Goal: Browse casually

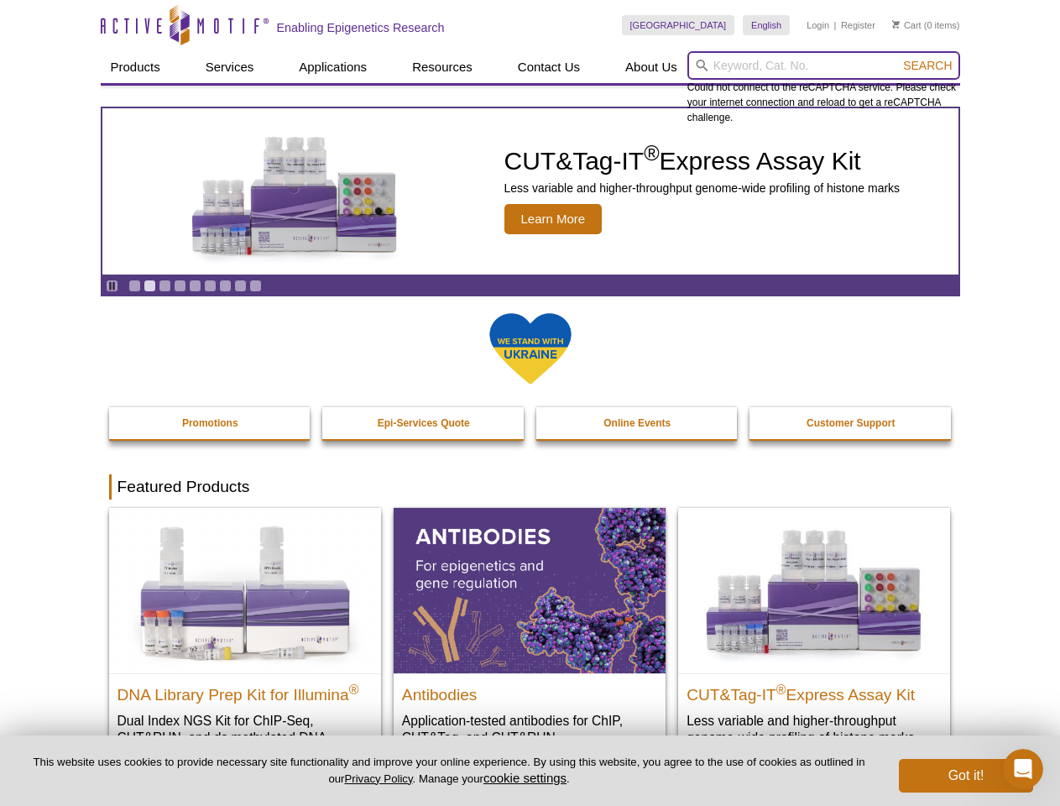
click at [823, 65] on input "search" at bounding box center [823, 65] width 273 height 29
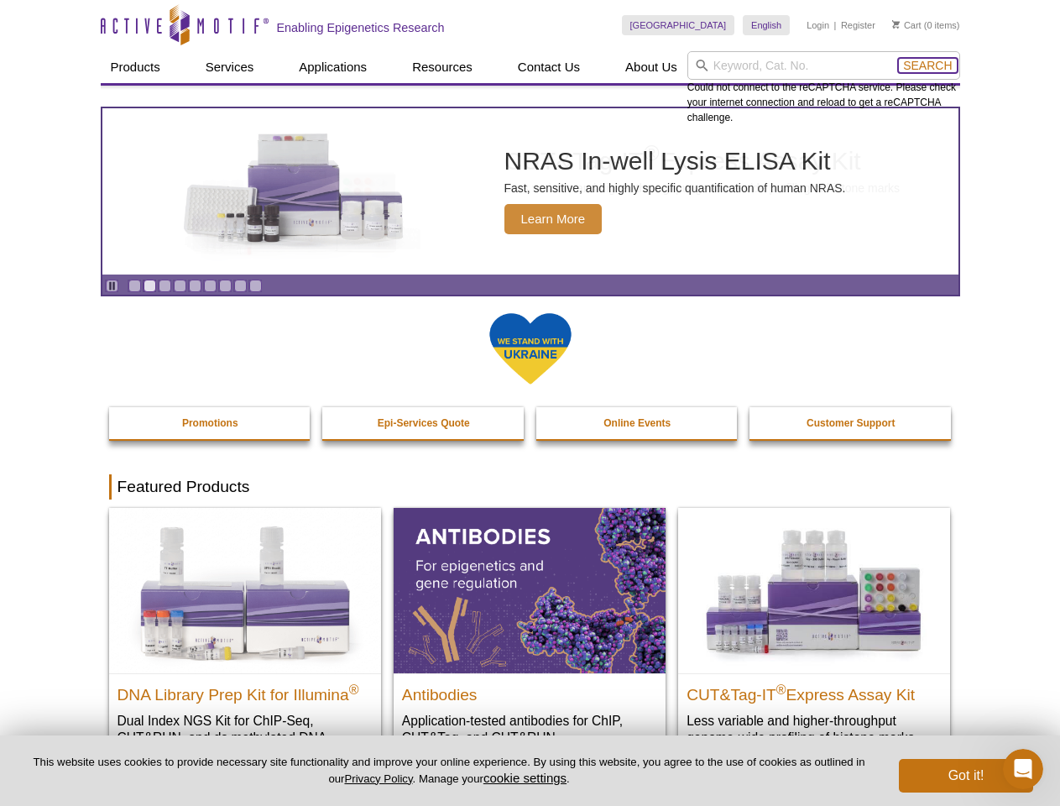
click at [927, 65] on span "Search" at bounding box center [927, 65] width 49 height 13
click at [112, 285] on icon "Pause" at bounding box center [112, 285] width 11 height 11
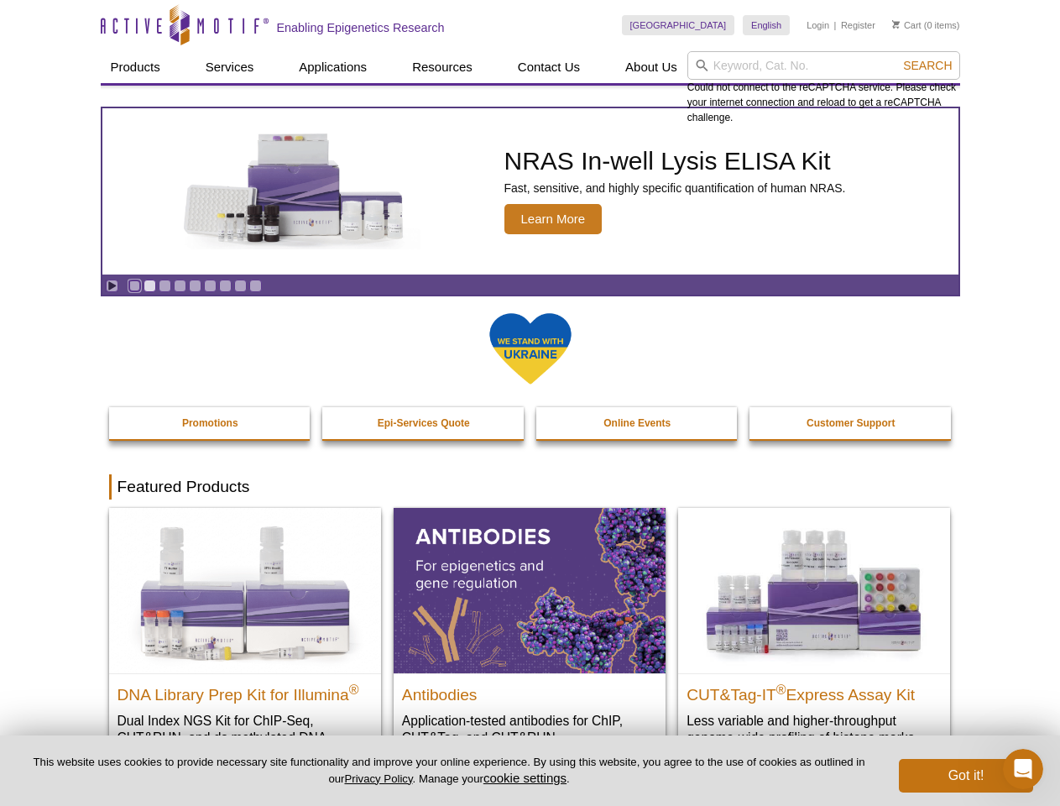
click at [134, 285] on link "Go to slide 1" at bounding box center [134, 286] width 13 height 13
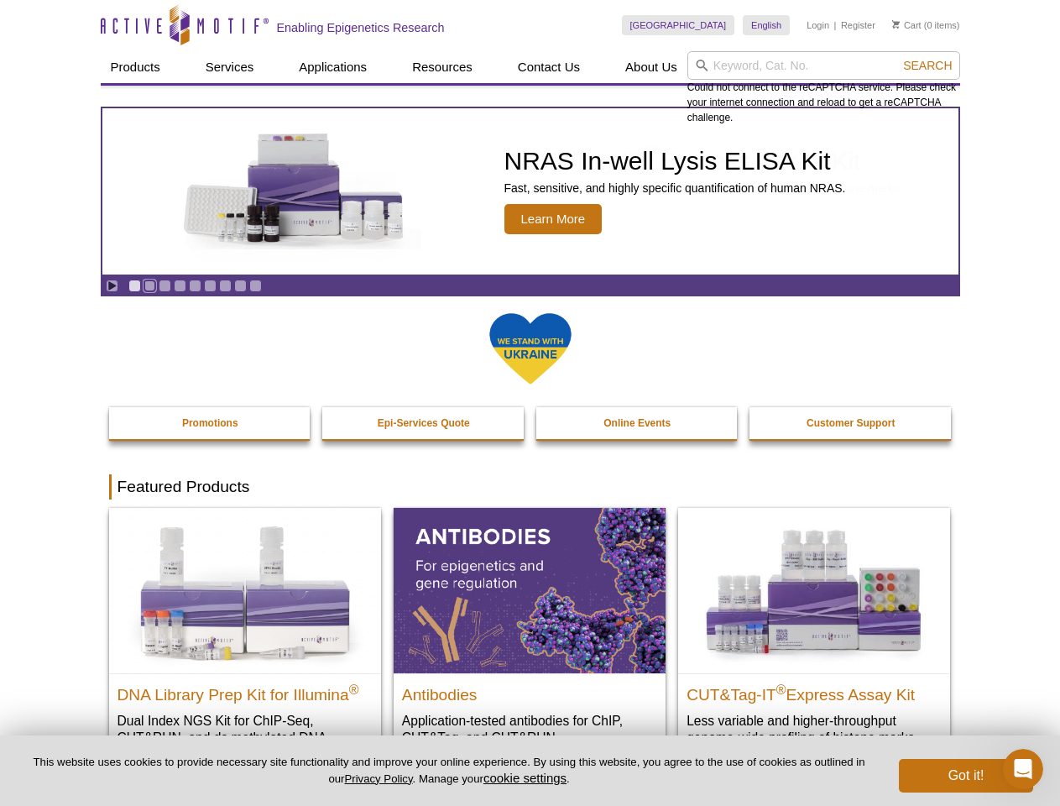
click at [149, 285] on link "Go to slide 2" at bounding box center [150, 286] width 13 height 13
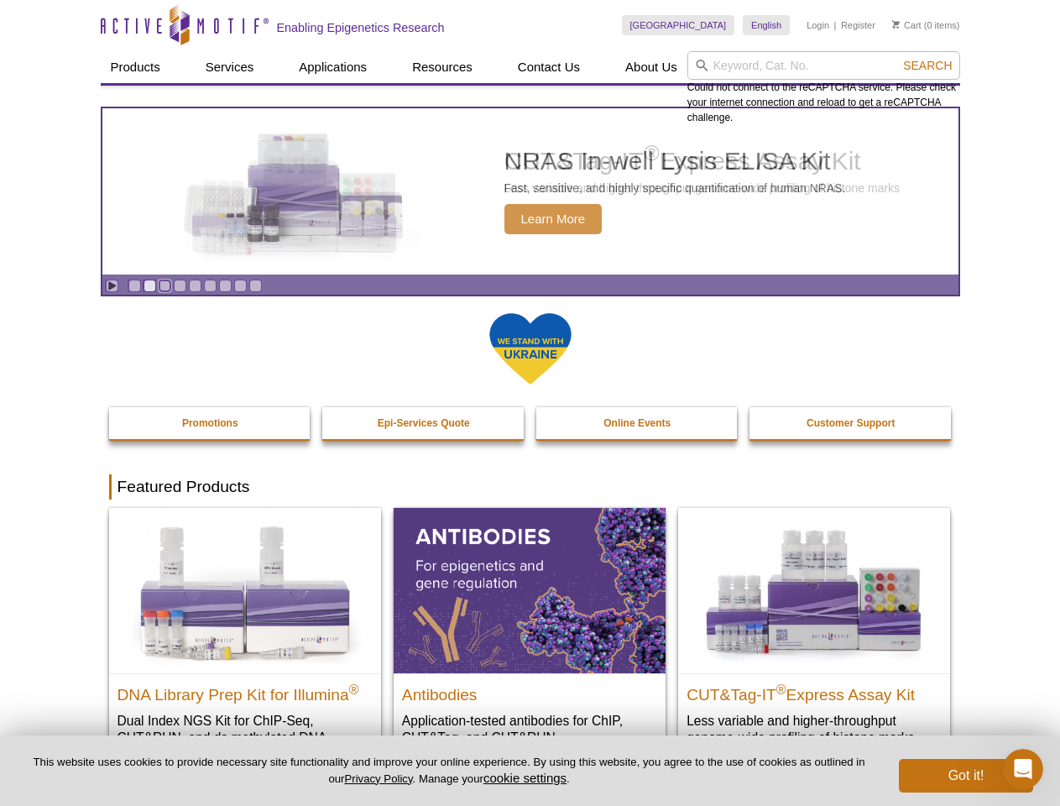
click at [165, 285] on link "Go to slide 3" at bounding box center [165, 286] width 13 height 13
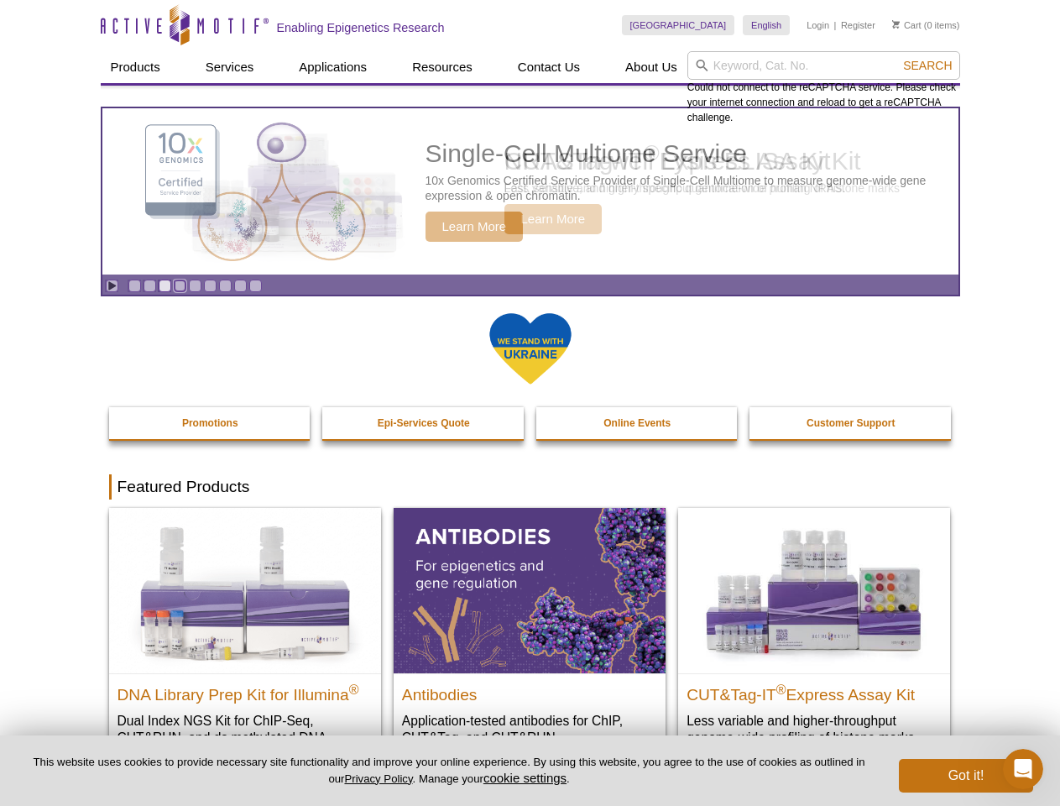
click at [180, 285] on link "Go to slide 4" at bounding box center [180, 286] width 13 height 13
click at [195, 285] on link "Go to slide 5" at bounding box center [195, 286] width 13 height 13
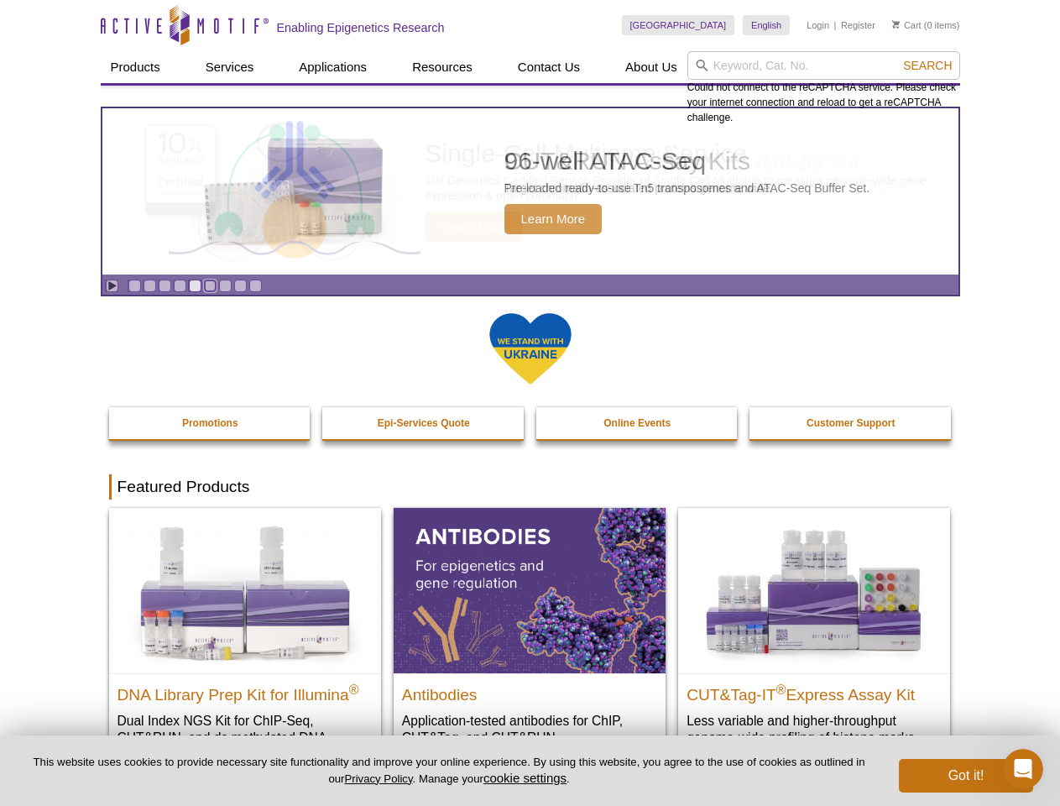
click at [210, 285] on link "Go to slide 6" at bounding box center [210, 286] width 13 height 13
